Goal: Information Seeking & Learning: Learn about a topic

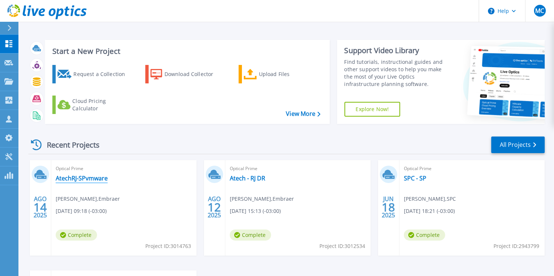
click at [79, 177] on link "AtechRJ-SPvmware" at bounding box center [82, 177] width 52 height 7
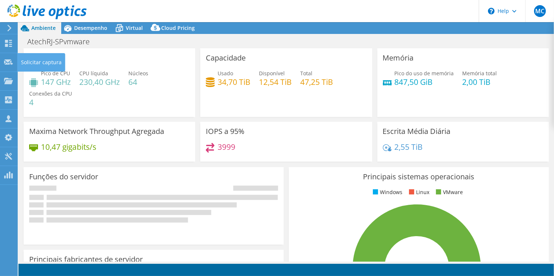
select select "USD"
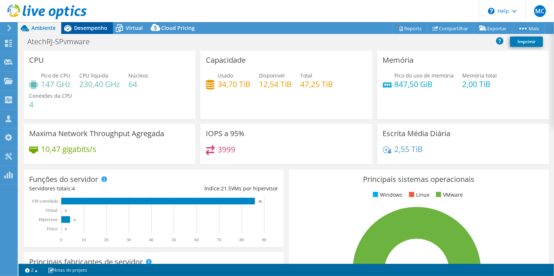
click at [76, 32] on div "Desempenho" at bounding box center [87, 28] width 52 height 12
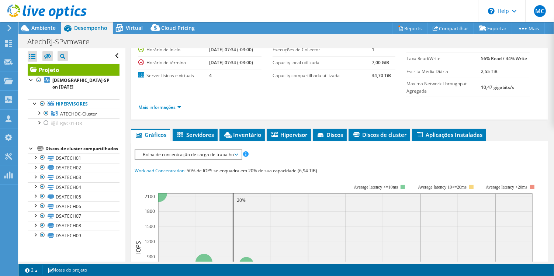
scroll to position [72, 0]
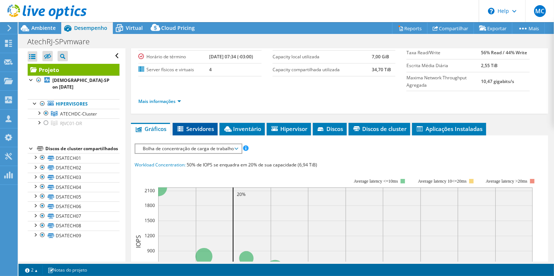
click at [198, 126] on span "Servidores" at bounding box center [195, 128] width 38 height 7
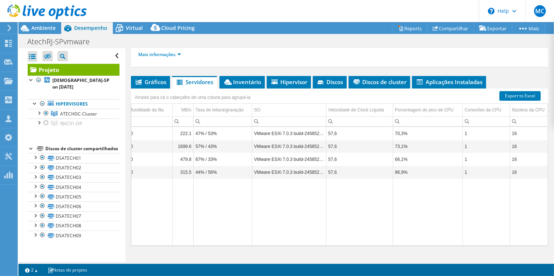
scroll to position [0, 0]
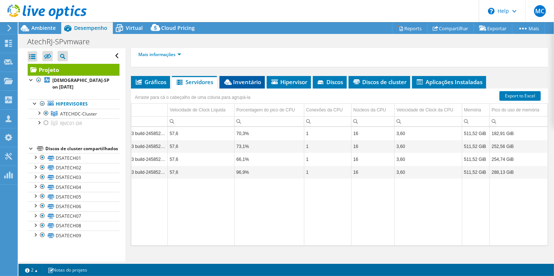
click at [246, 84] on span "Inventário" at bounding box center [242, 81] width 38 height 7
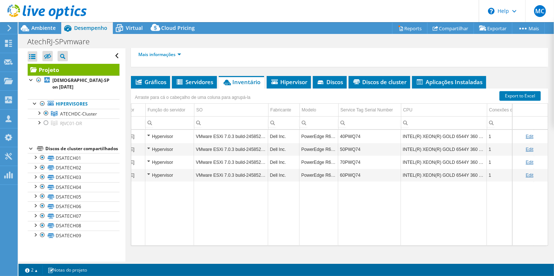
scroll to position [0, 41]
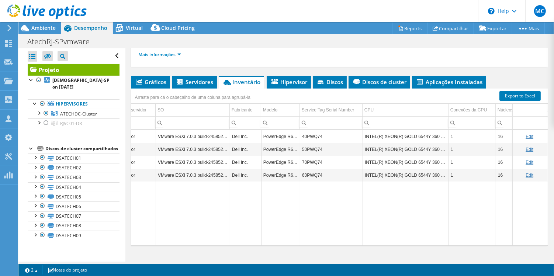
click at [285, 160] on td "PowerEdge R660" at bounding box center [280, 162] width 39 height 13
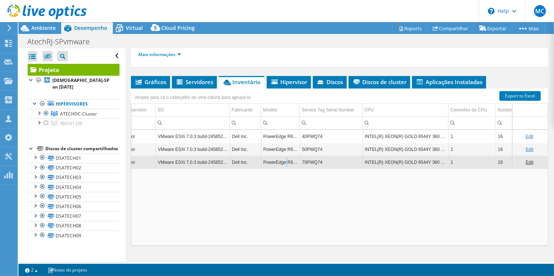
click at [285, 160] on td "PowerEdge R660" at bounding box center [280, 162] width 39 height 13
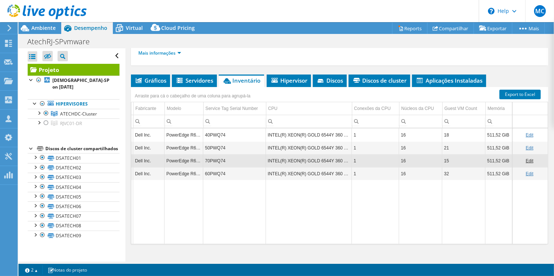
scroll to position [0, 0]
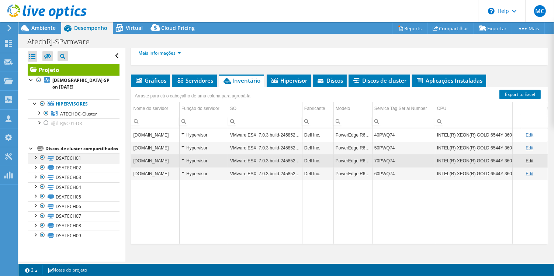
click at [35, 153] on div at bounding box center [34, 156] width 7 height 7
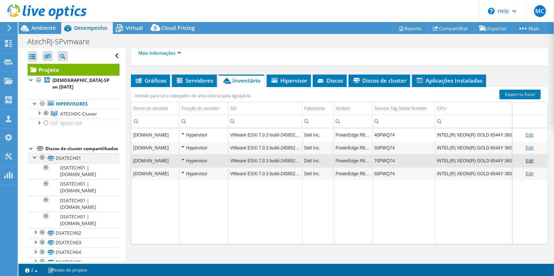
click at [35, 153] on div at bounding box center [34, 156] width 7 height 7
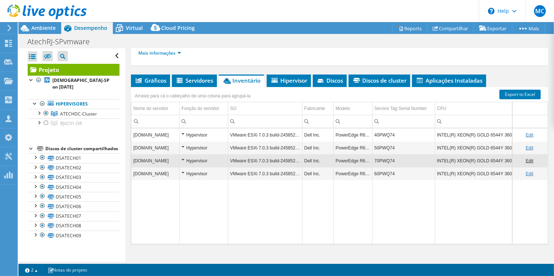
click at [297, 87] on div "Arraste para cá o cabeçalho de uma coluna para agrupá-la" at bounding box center [339, 92] width 417 height 10
click at [298, 80] on span "Hipervisor" at bounding box center [288, 80] width 37 height 7
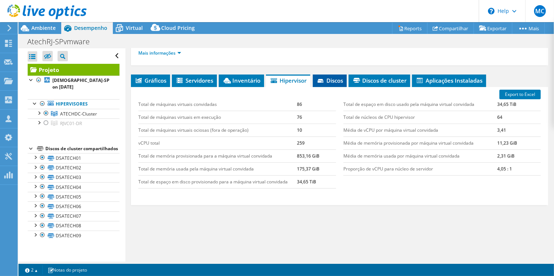
click at [337, 74] on li "Discos" at bounding box center [330, 80] width 34 height 13
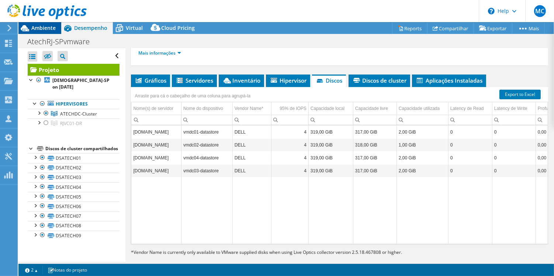
click at [36, 28] on span "Ambiente" at bounding box center [43, 27] width 24 height 7
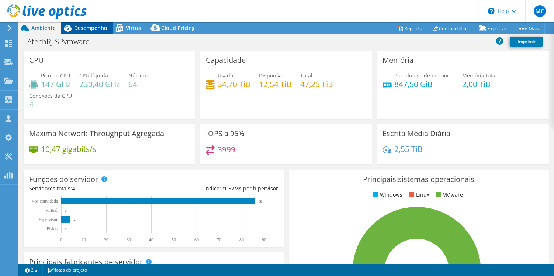
click at [79, 31] on span "Desempenho" at bounding box center [90, 27] width 33 height 7
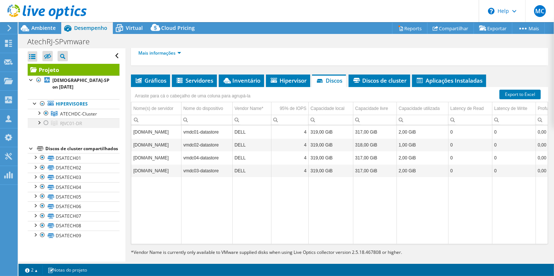
click at [44, 118] on div at bounding box center [45, 122] width 7 height 9
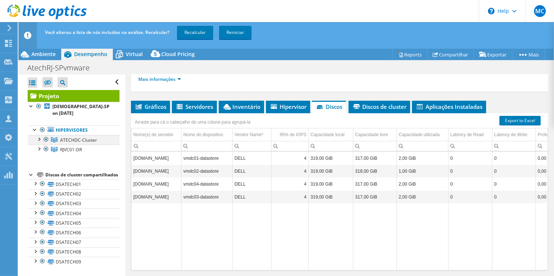
click at [45, 135] on div at bounding box center [45, 139] width 7 height 9
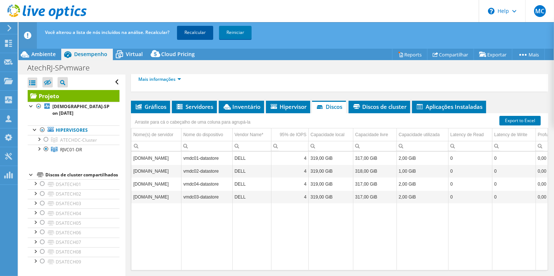
click at [199, 33] on link "Recalcular" at bounding box center [195, 32] width 36 height 13
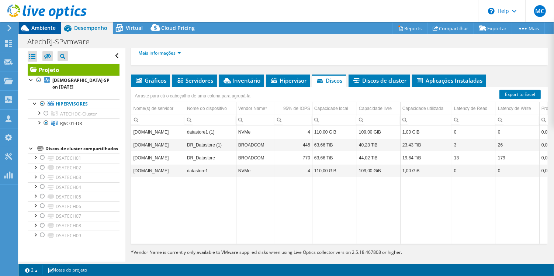
click at [39, 25] on span "Ambiente" at bounding box center [43, 27] width 24 height 7
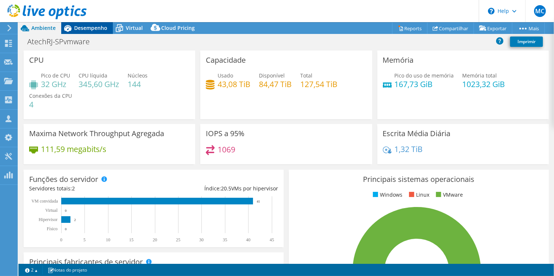
click at [94, 25] on span "Desempenho" at bounding box center [90, 27] width 33 height 7
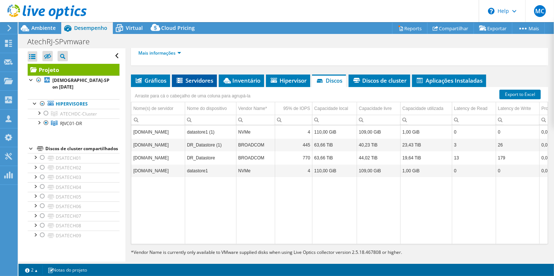
click at [184, 81] on icon at bounding box center [180, 81] width 7 height 6
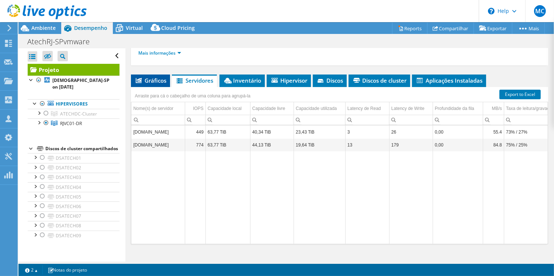
click at [143, 74] on li "Gráficos" at bounding box center [150, 80] width 39 height 13
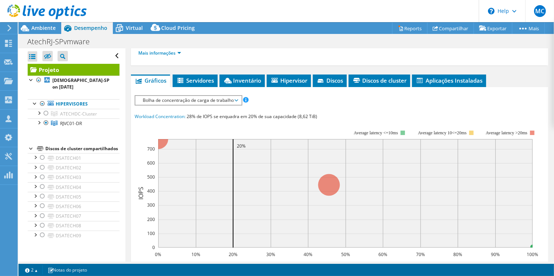
click at [247, 87] on div "IOPS Disk Throughput Tamanho de E/S Latência Profundidade da fila Porcentagem d…" at bounding box center [340, 227] width 410 height 281
click at [247, 78] on span "Inventário" at bounding box center [242, 80] width 38 height 7
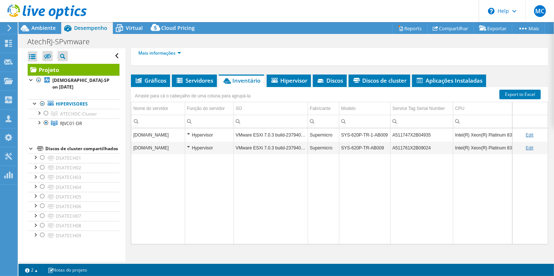
click at [363, 146] on td "SYS-620P-TR-AB009" at bounding box center [364, 147] width 51 height 13
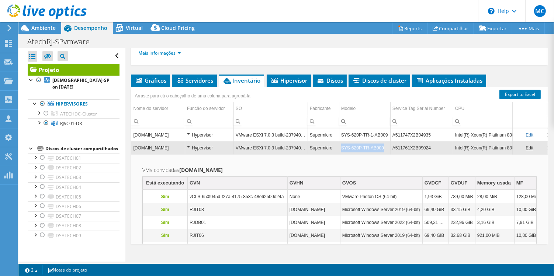
drag, startPoint x: 341, startPoint y: 145, endPoint x: 385, endPoint y: 146, distance: 43.9
click at [385, 146] on td "SYS-620P-TR-AB009" at bounding box center [364, 147] width 51 height 13
copy td "SYS-620P-TR-AB009"
